Goal: Task Accomplishment & Management: Manage account settings

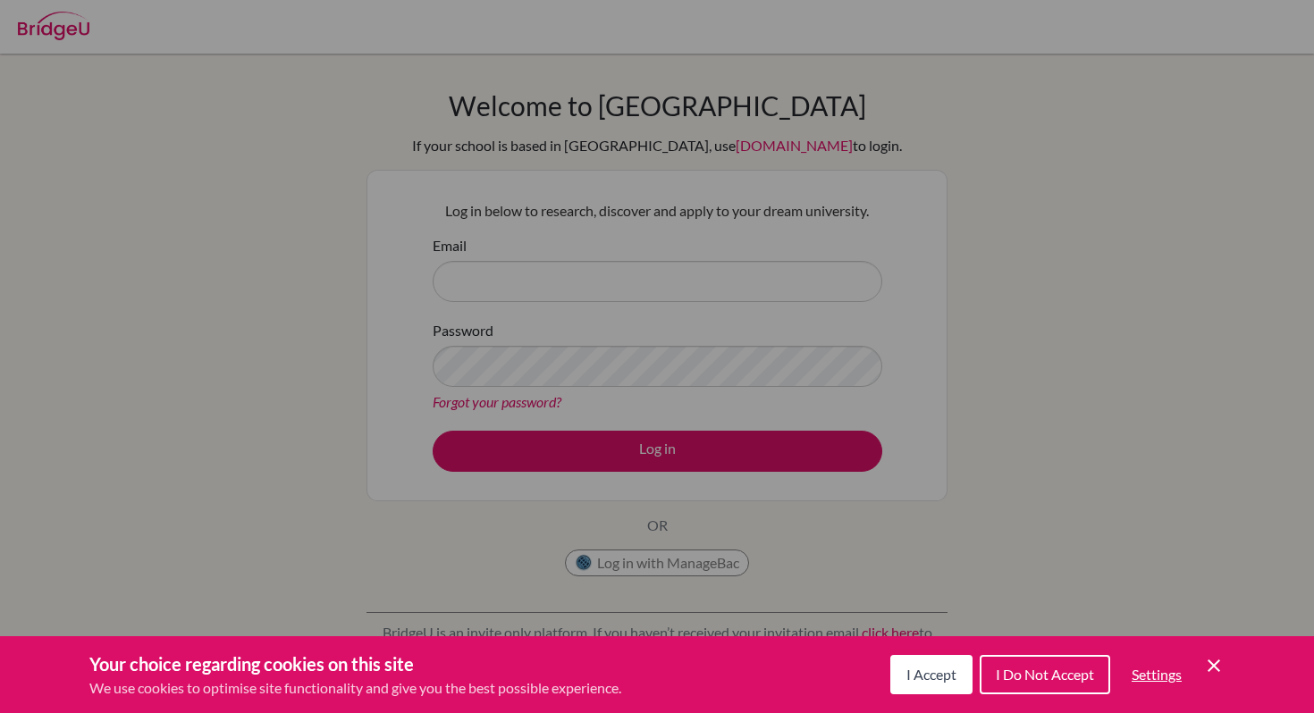
click at [921, 673] on span "I Accept" at bounding box center [931, 674] width 50 height 17
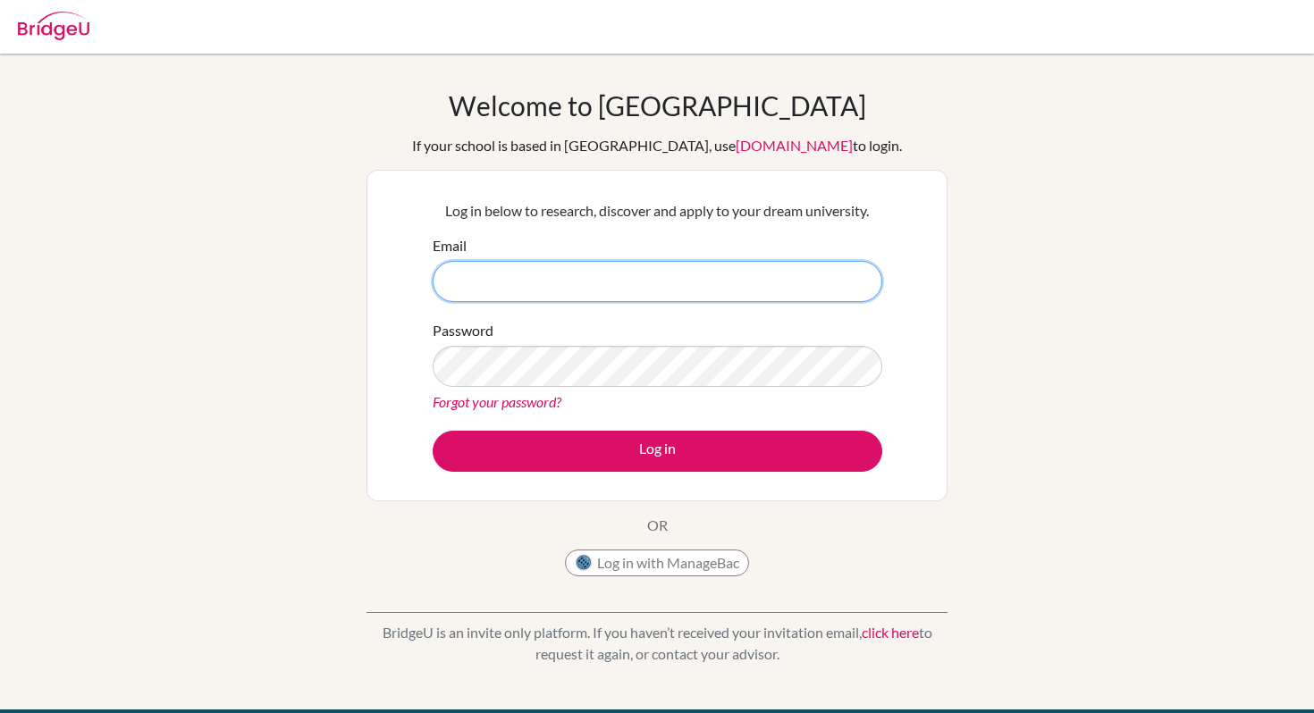
click at [744, 288] on input "Email" at bounding box center [658, 281] width 450 height 41
type input "[DOMAIN_NAME][EMAIL_ADDRESS][DOMAIN_NAME]"
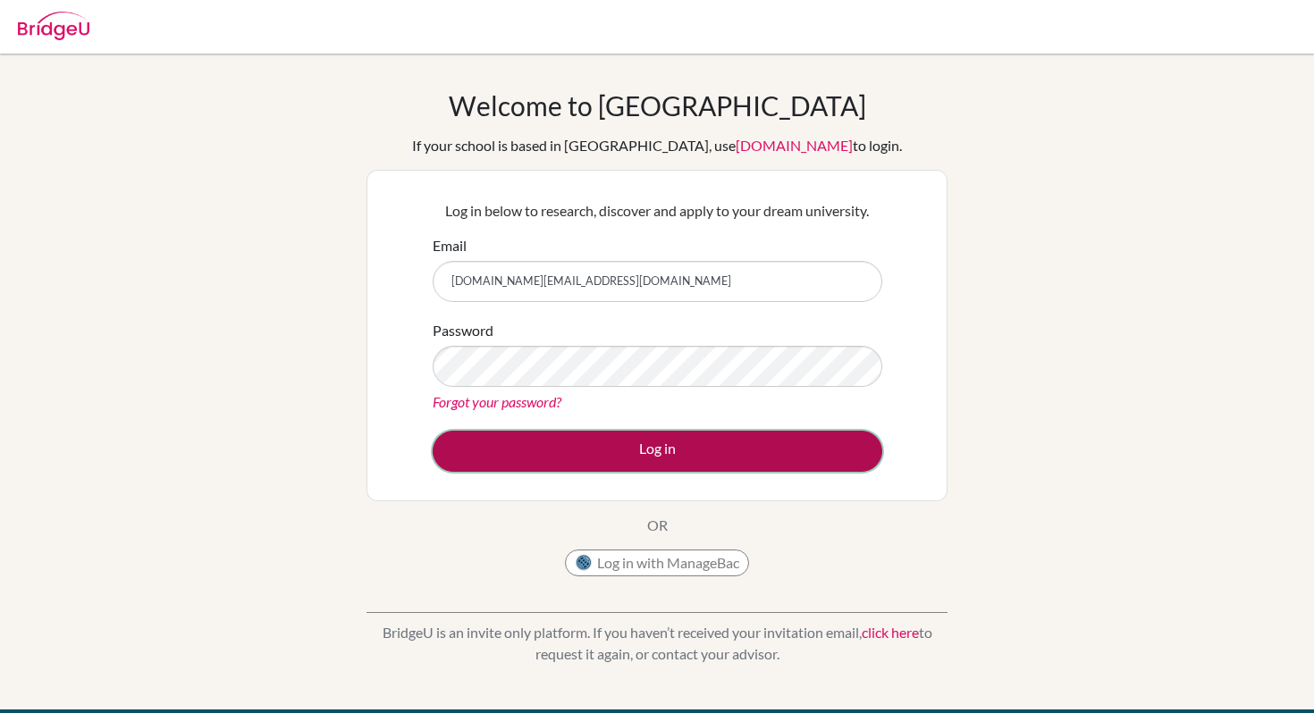
click at [601, 433] on button "Log in" at bounding box center [658, 451] width 450 height 41
click at [551, 442] on button "Log in" at bounding box center [658, 451] width 450 height 41
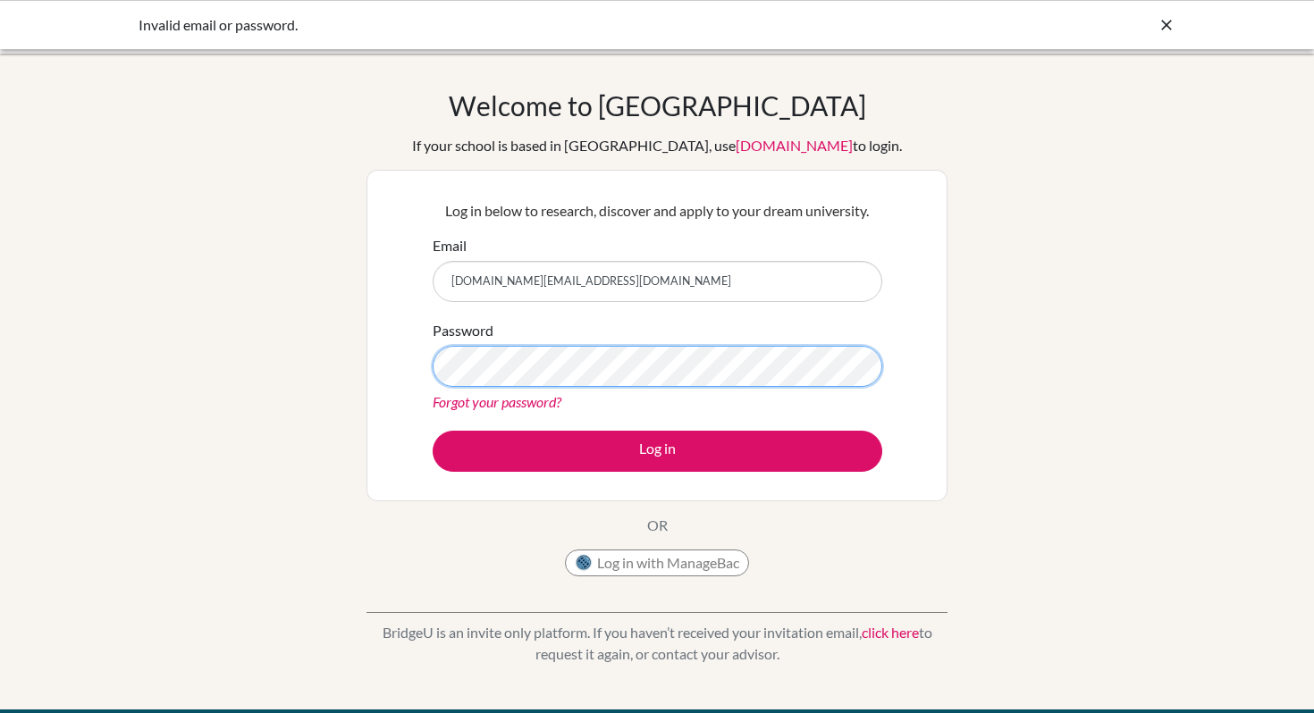
click at [433, 431] on button "Log in" at bounding box center [658, 451] width 450 height 41
click at [570, 282] on input "[DOMAIN_NAME][EMAIL_ADDRESS][DOMAIN_NAME]" at bounding box center [658, 281] width 450 height 41
click at [530, 399] on link "Forgot your password?" at bounding box center [497, 401] width 129 height 17
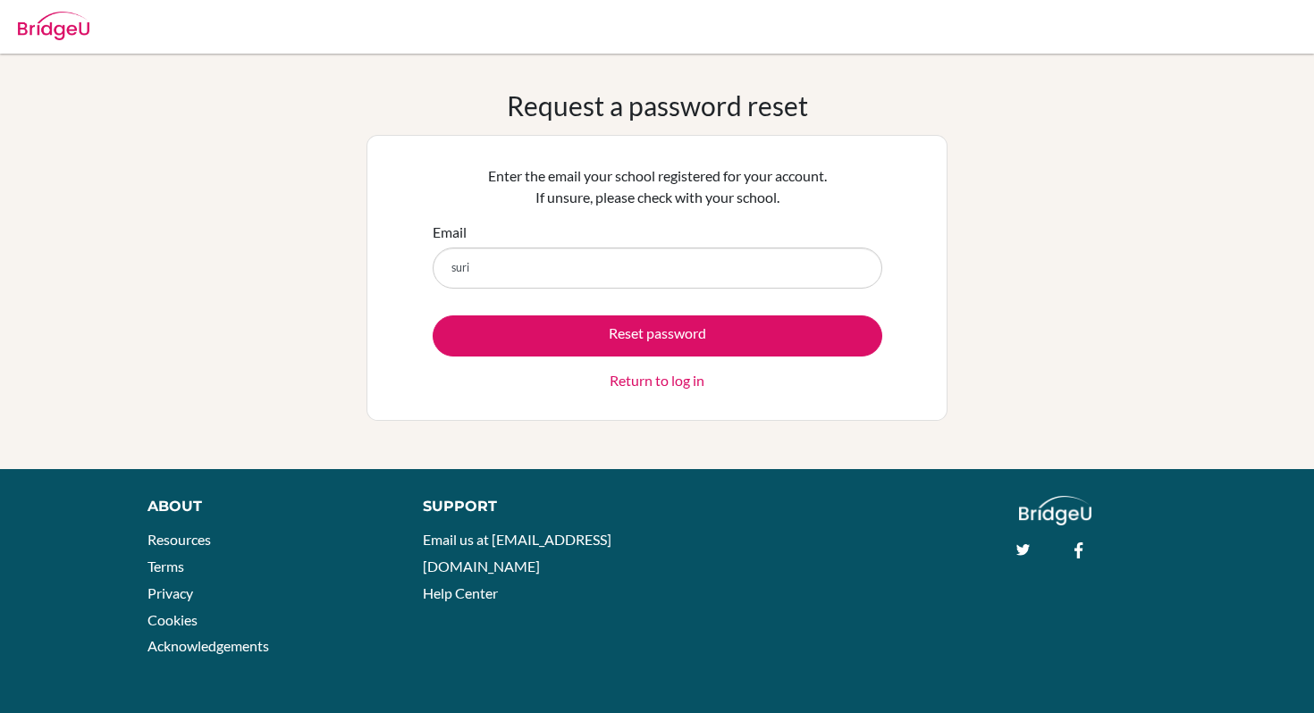
type input "[DOMAIN_NAME][EMAIL_ADDRESS][DOMAIN_NAME]"
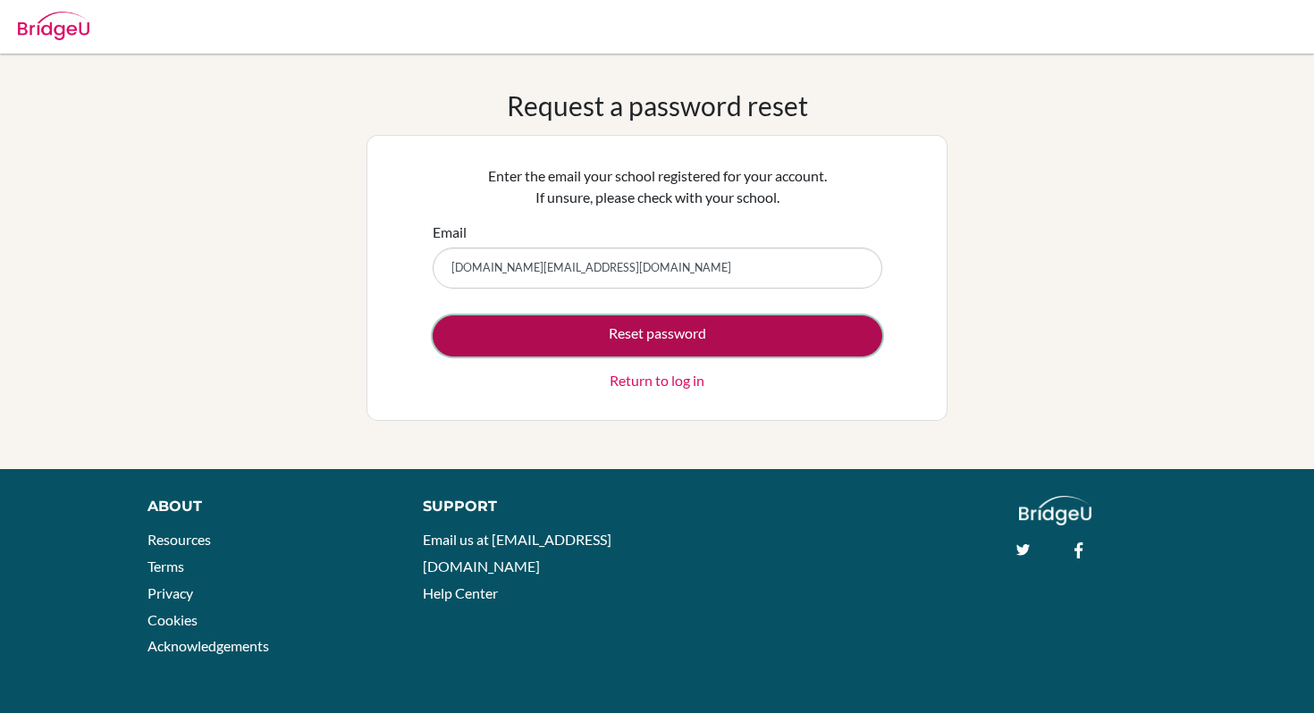
click at [523, 333] on button "Reset password" at bounding box center [658, 336] width 450 height 41
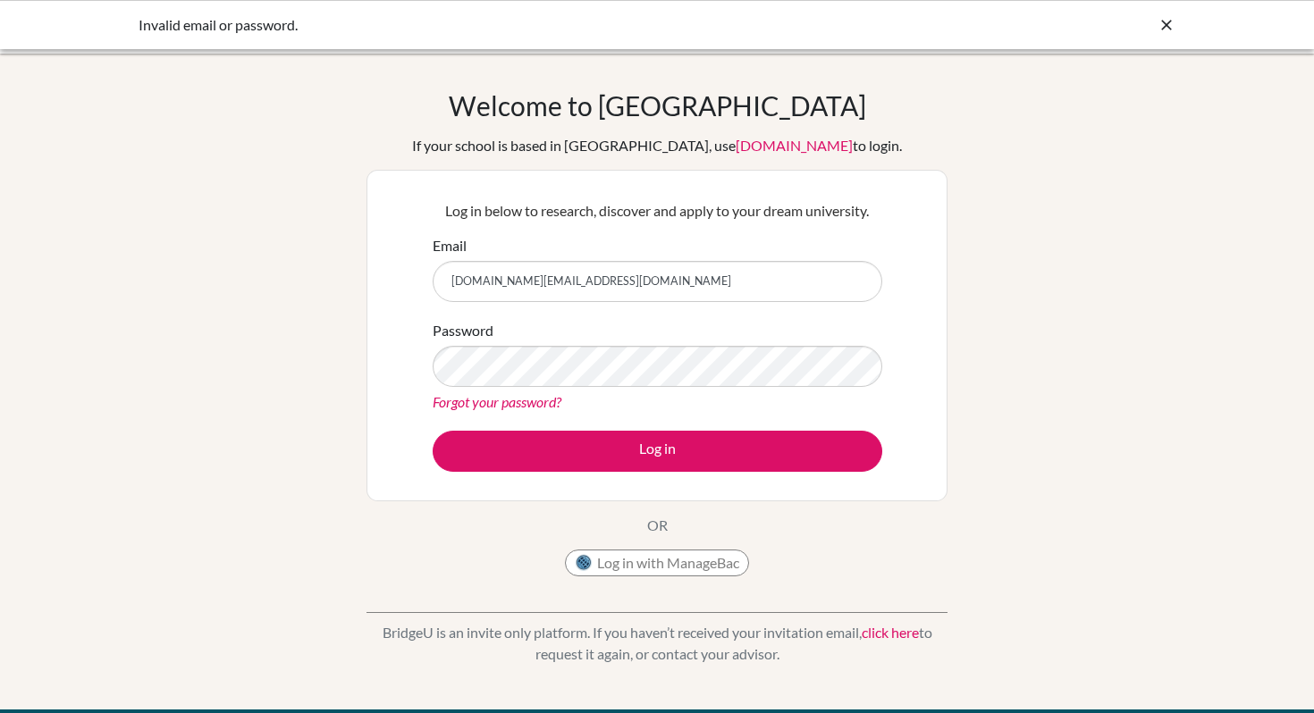
click at [505, 401] on link "Forgot your password?" at bounding box center [497, 401] width 129 height 17
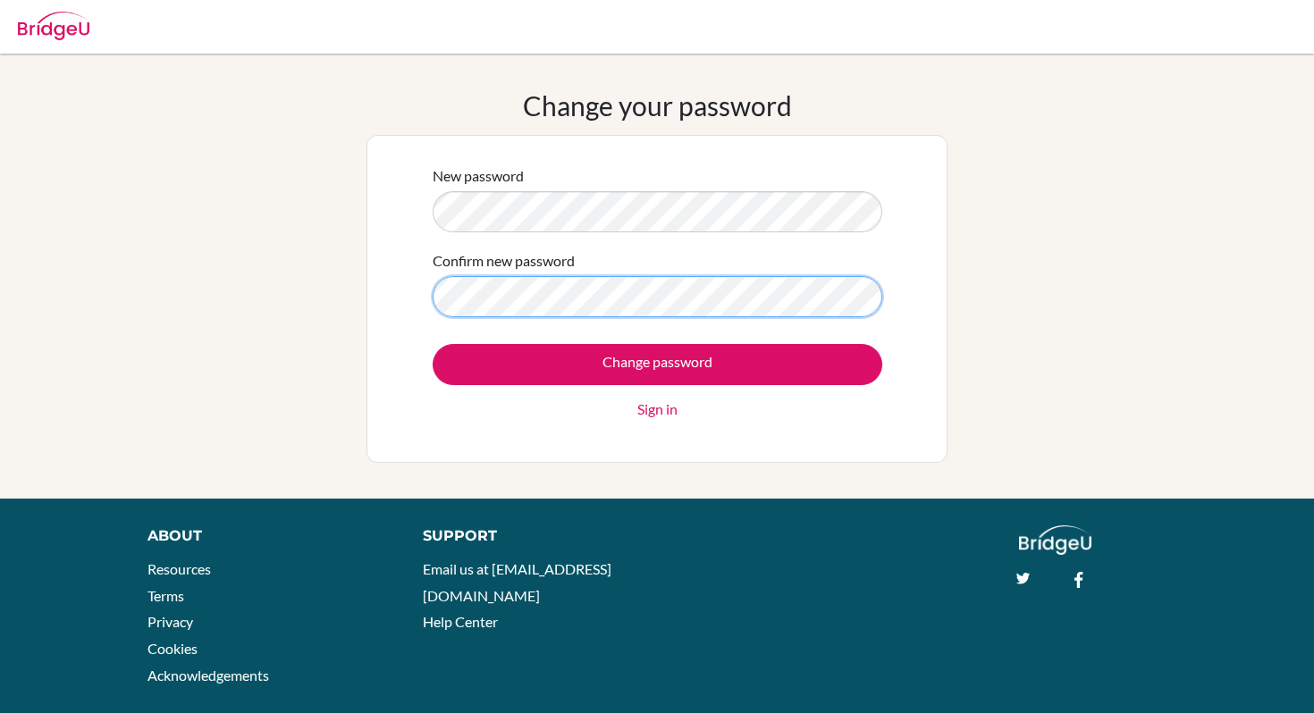
click at [433, 344] on input "Change password" at bounding box center [658, 364] width 450 height 41
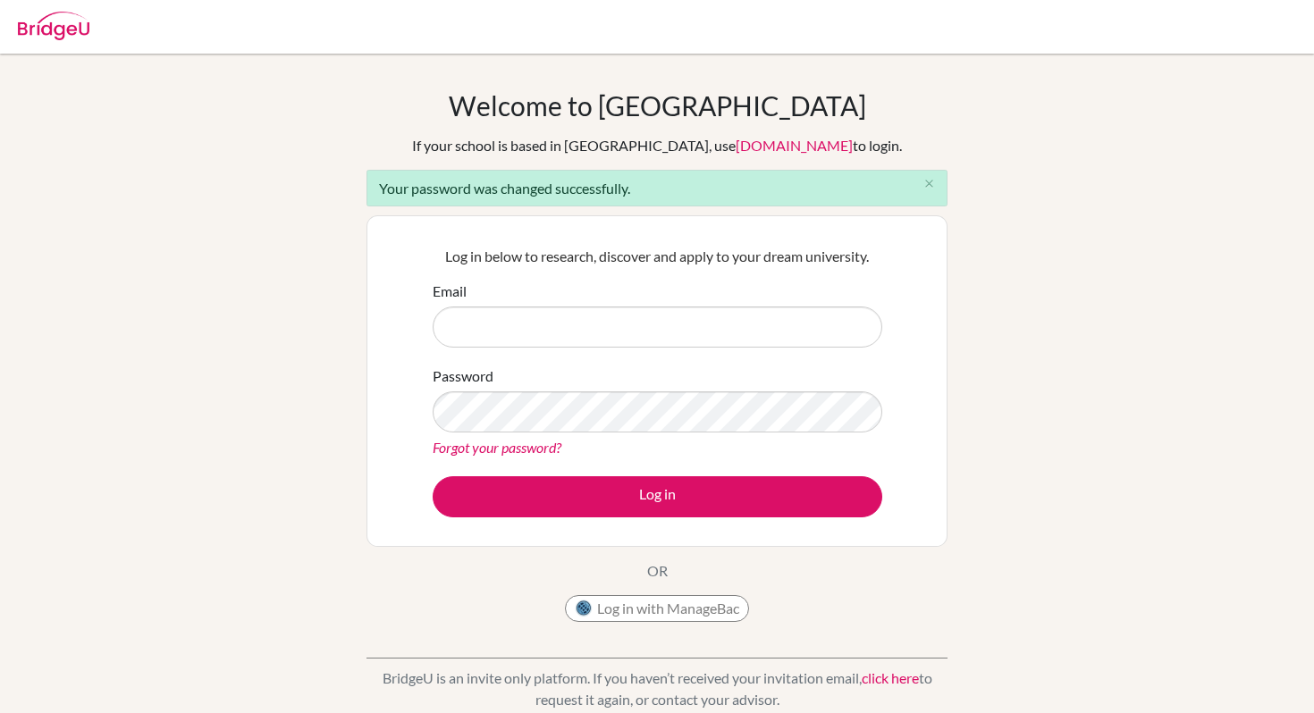
click at [551, 340] on input "Email" at bounding box center [658, 327] width 450 height 41
type input "[DOMAIN_NAME][EMAIL_ADDRESS][DOMAIN_NAME]"
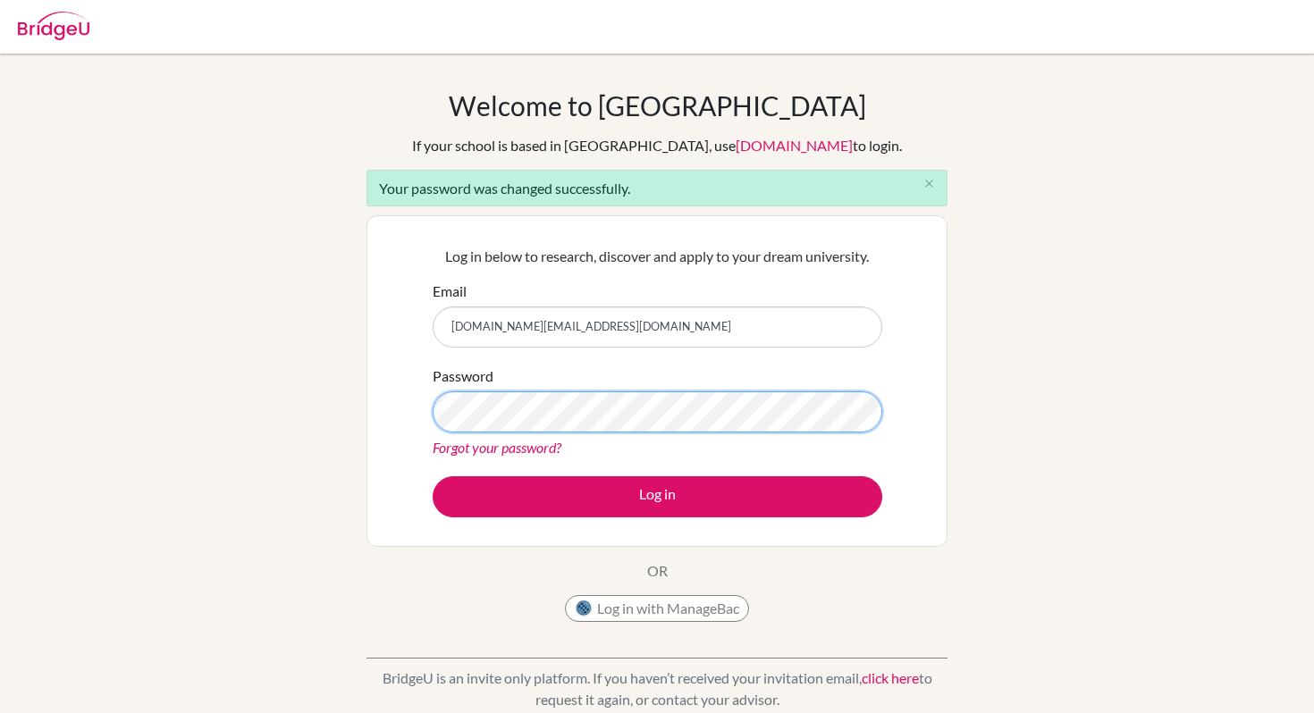
click at [433, 476] on button "Log in" at bounding box center [658, 496] width 450 height 41
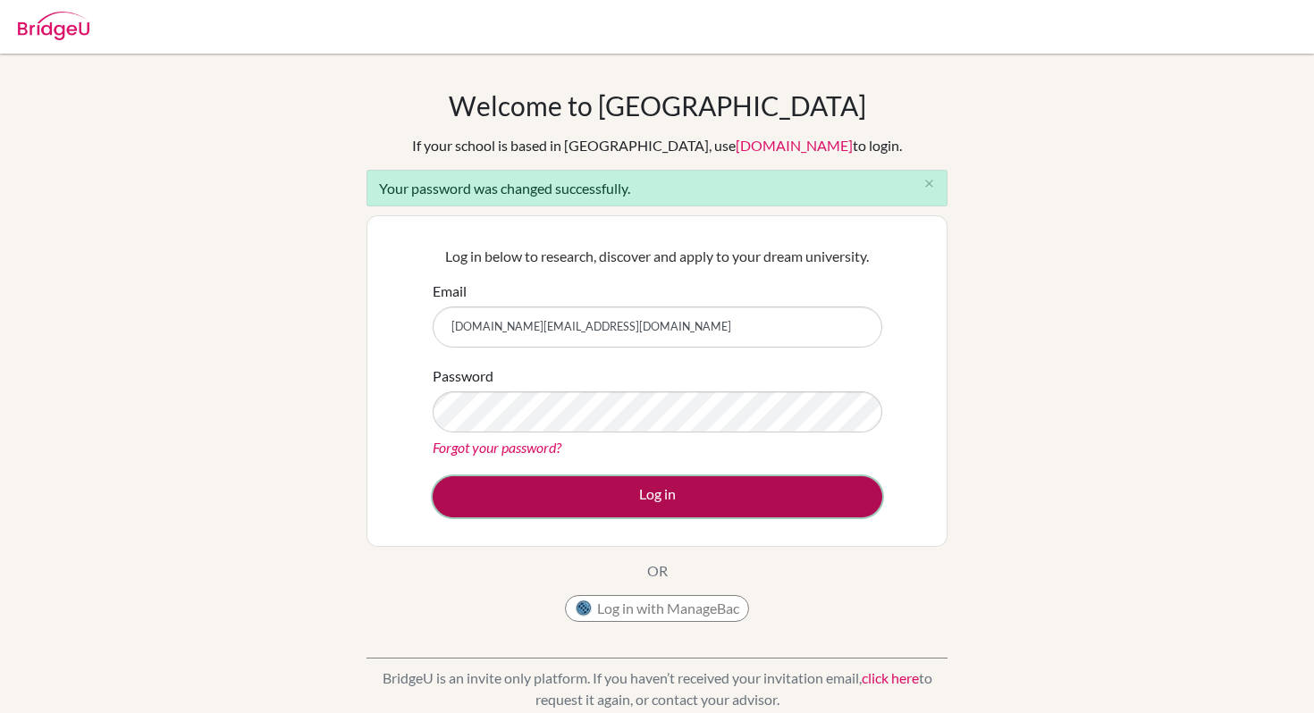
click at [523, 486] on button "Log in" at bounding box center [658, 496] width 450 height 41
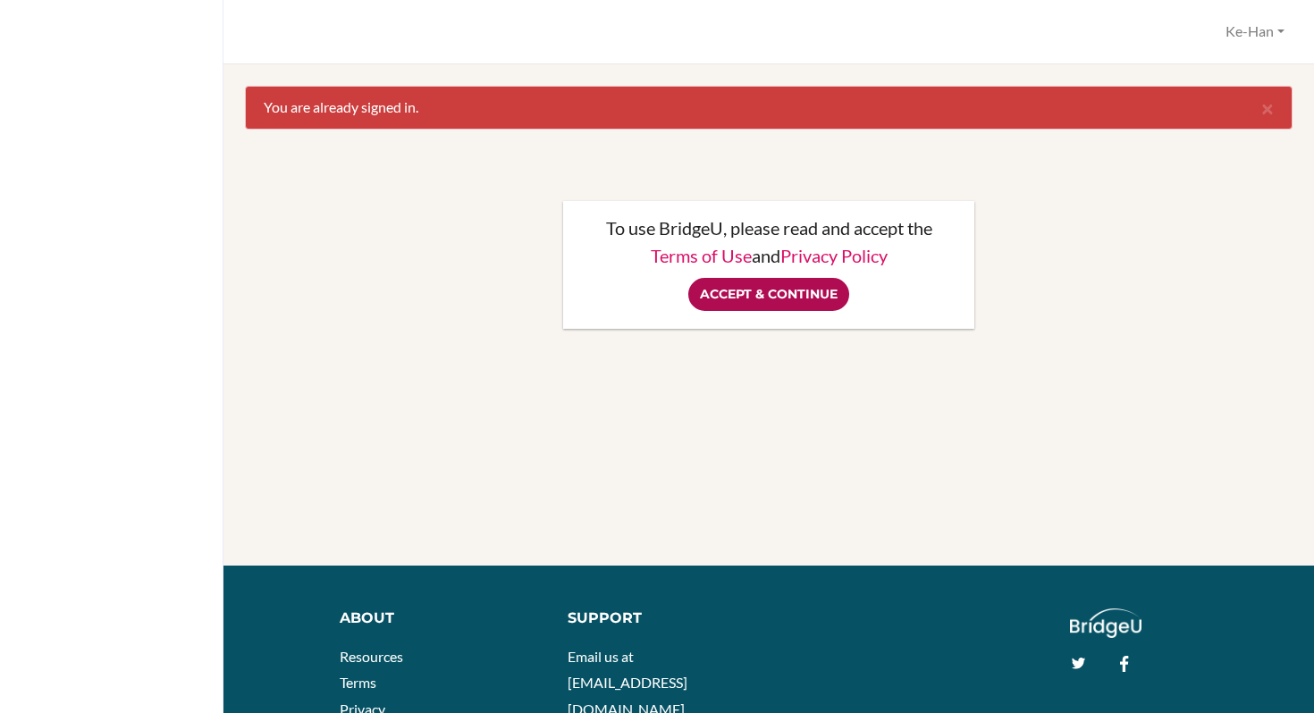
click at [798, 298] on input "Accept & Continue" at bounding box center [768, 294] width 161 height 33
